Goal: Information Seeking & Learning: Learn about a topic

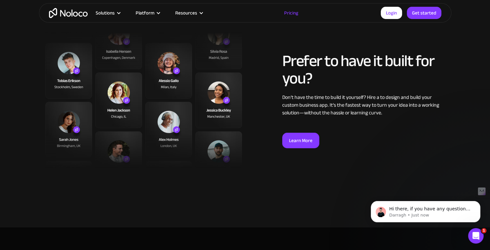
scroll to position [2405, 0]
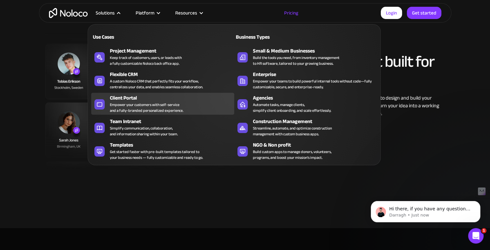
click at [158, 104] on div "Empower your customers with self-service and a fully-branded personalized exper…" at bounding box center [146, 108] width 73 height 12
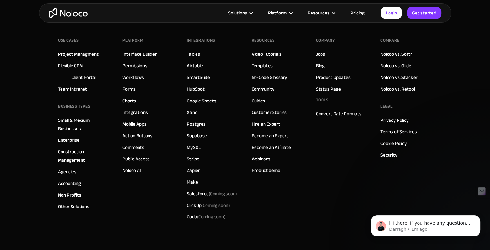
scroll to position [3580, 0]
click at [267, 65] on link "Templates" at bounding box center [261, 65] width 21 height 8
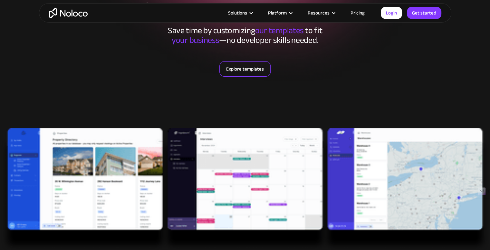
click at [240, 68] on link "Explore templates" at bounding box center [244, 68] width 51 height 15
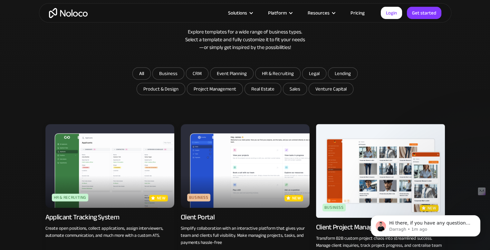
scroll to position [372, 0]
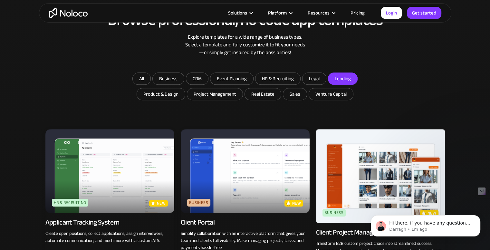
click at [339, 80] on input "Lending" at bounding box center [342, 79] width 29 height 12
checkbox input "true"
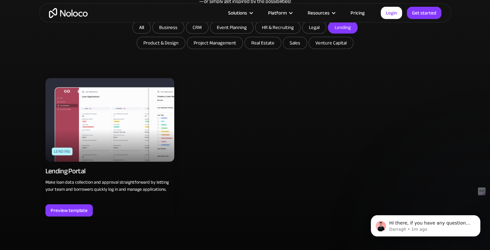
scroll to position [424, 0]
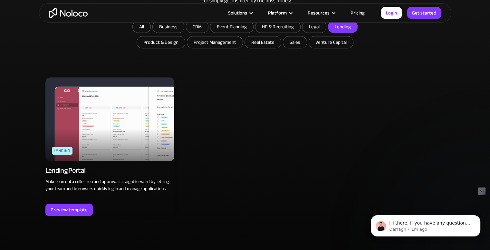
click at [137, 145] on img at bounding box center [109, 119] width 129 height 84
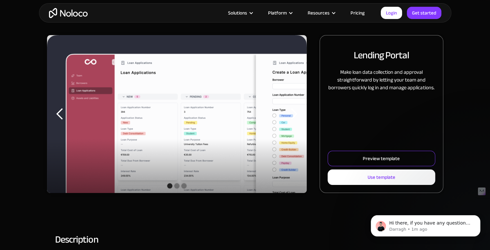
click at [354, 151] on link "Preview template" at bounding box center [380, 158] width 107 height 15
